Goal: Communication & Community: Answer question/provide support

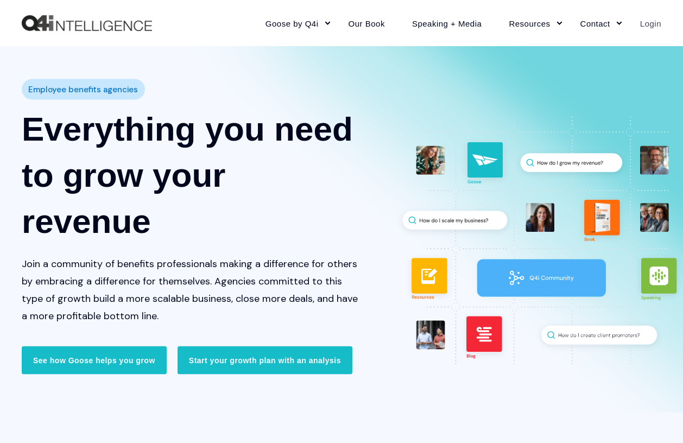
click at [655, 21] on link "Login" at bounding box center [643, 22] width 35 height 47
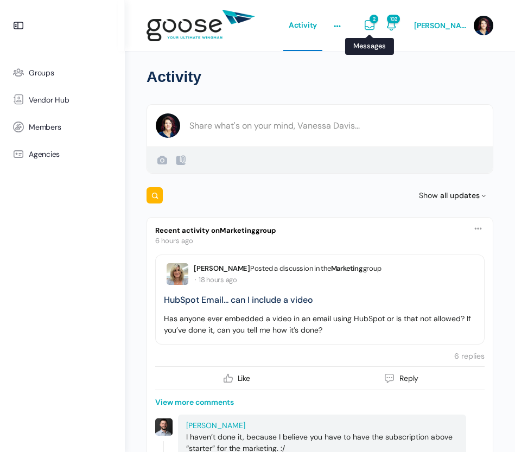
click at [375, 23] on span "2" at bounding box center [374, 19] width 9 height 9
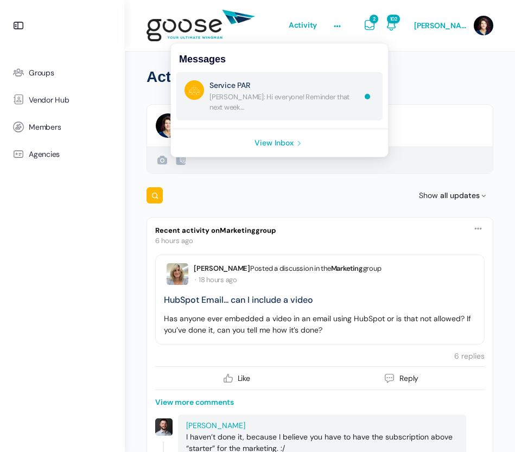
click at [270, 101] on link "Re: Hi everyone! Looking forward to catching up this week. Here’s a reminder of…" at bounding box center [285, 96] width 151 height 32
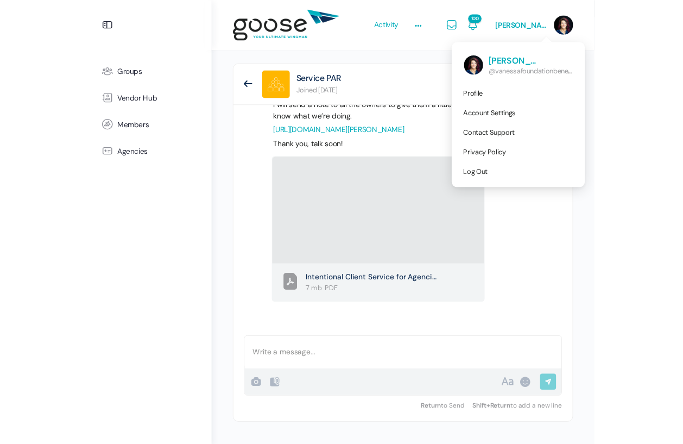
scroll to position [899, 0]
